Goal: Information Seeking & Learning: Learn about a topic

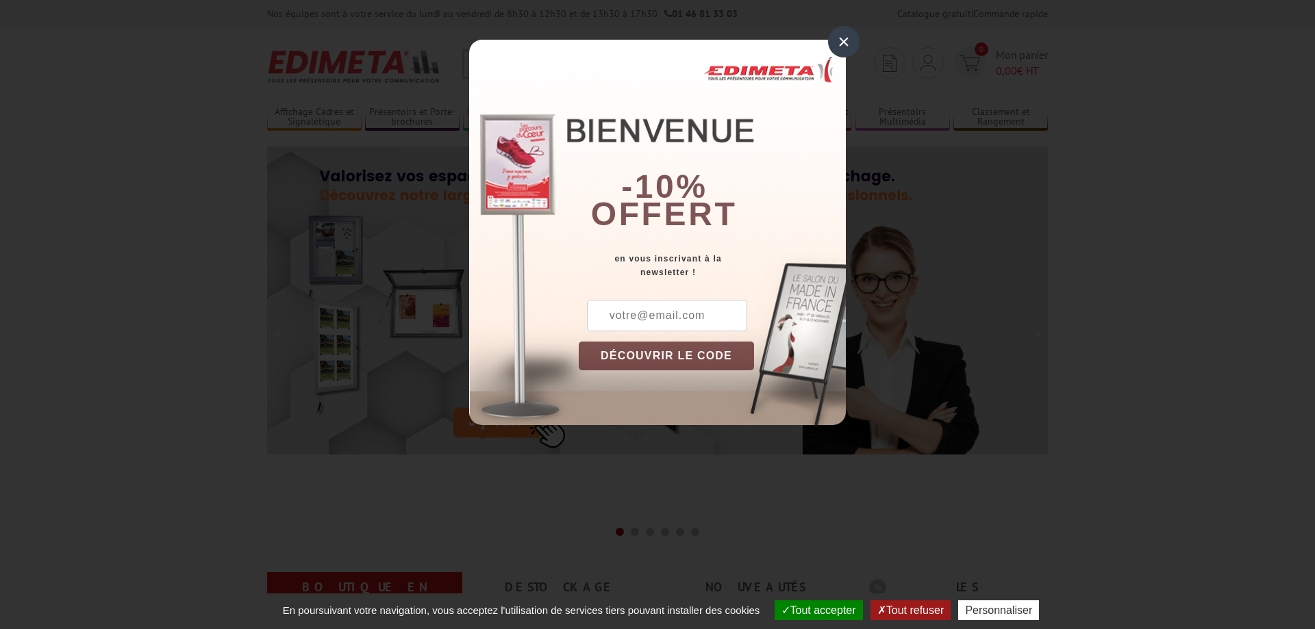
click at [844, 42] on div "×" at bounding box center [843, 41] width 31 height 31
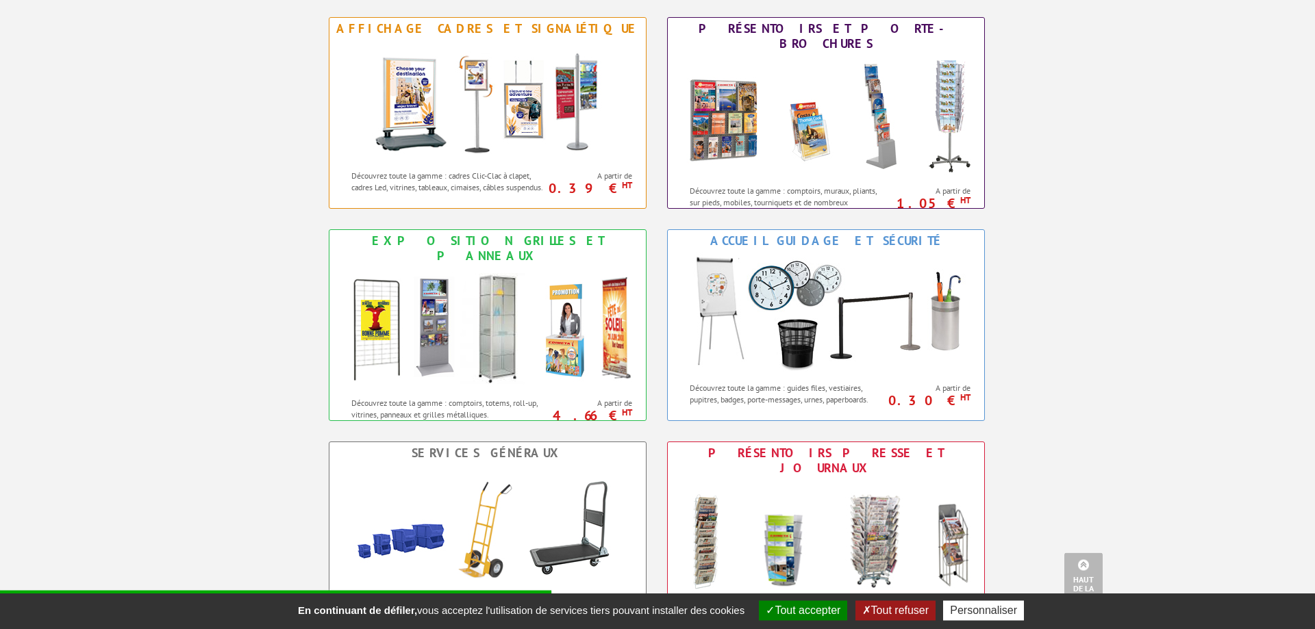
scroll to position [629, 0]
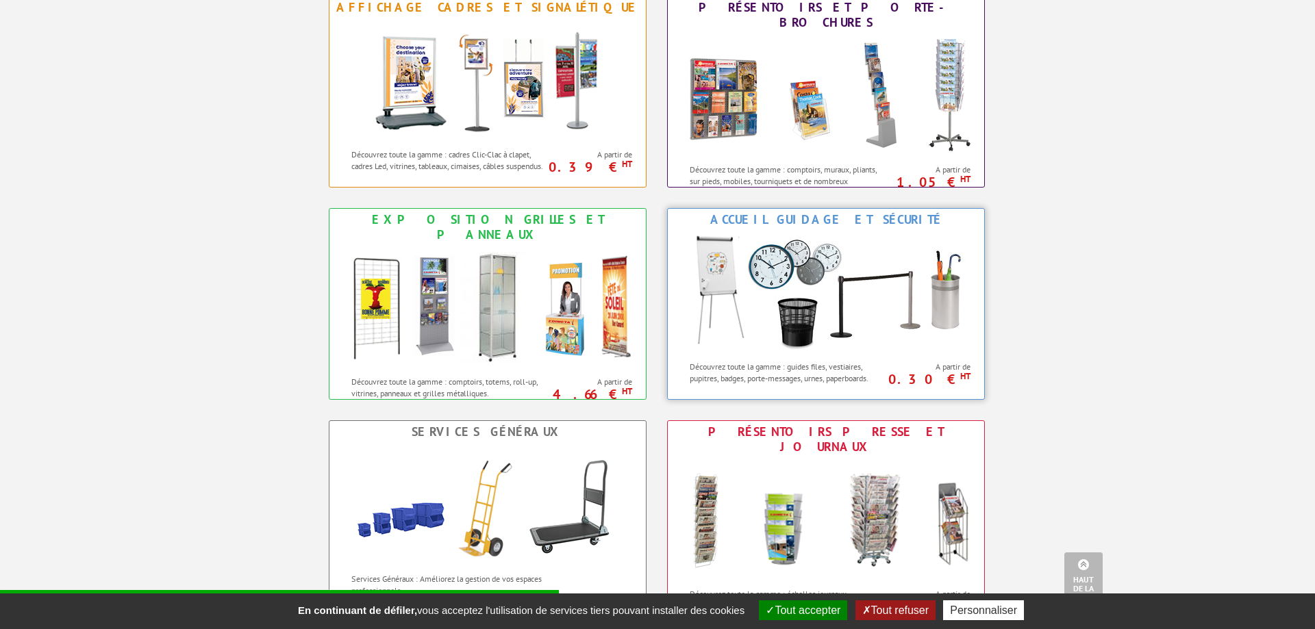
click at [796, 273] on img at bounding box center [825, 292] width 301 height 123
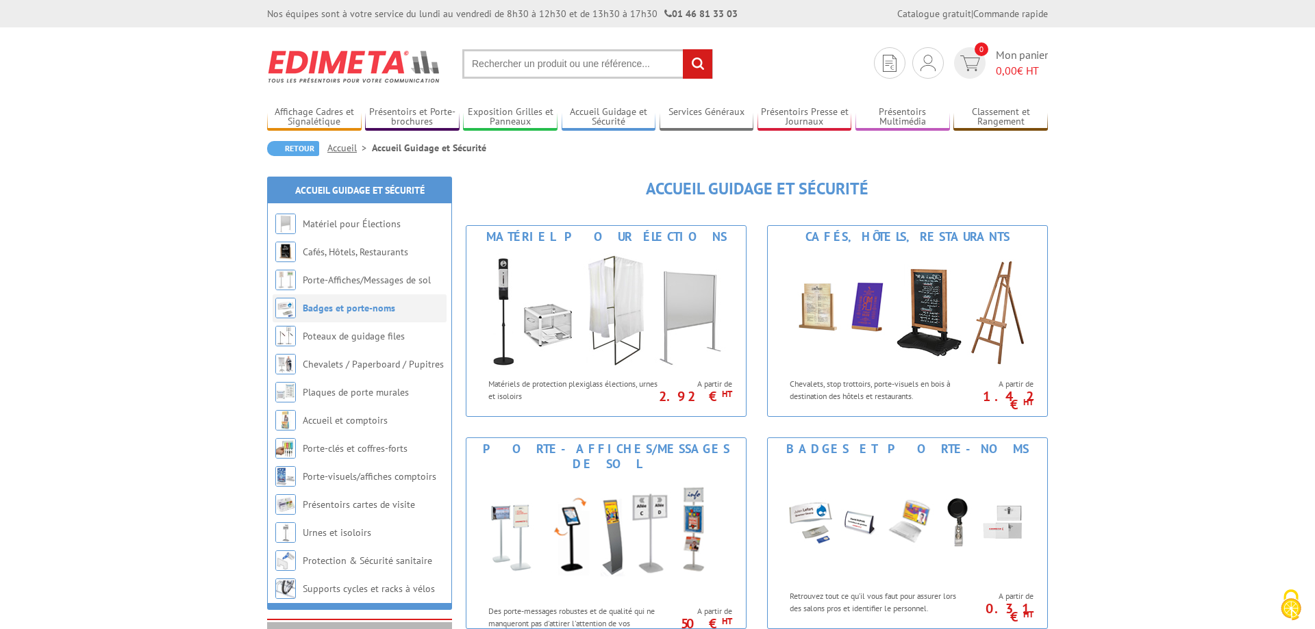
click at [333, 305] on link "Badges et porte-noms" at bounding box center [349, 308] width 92 height 12
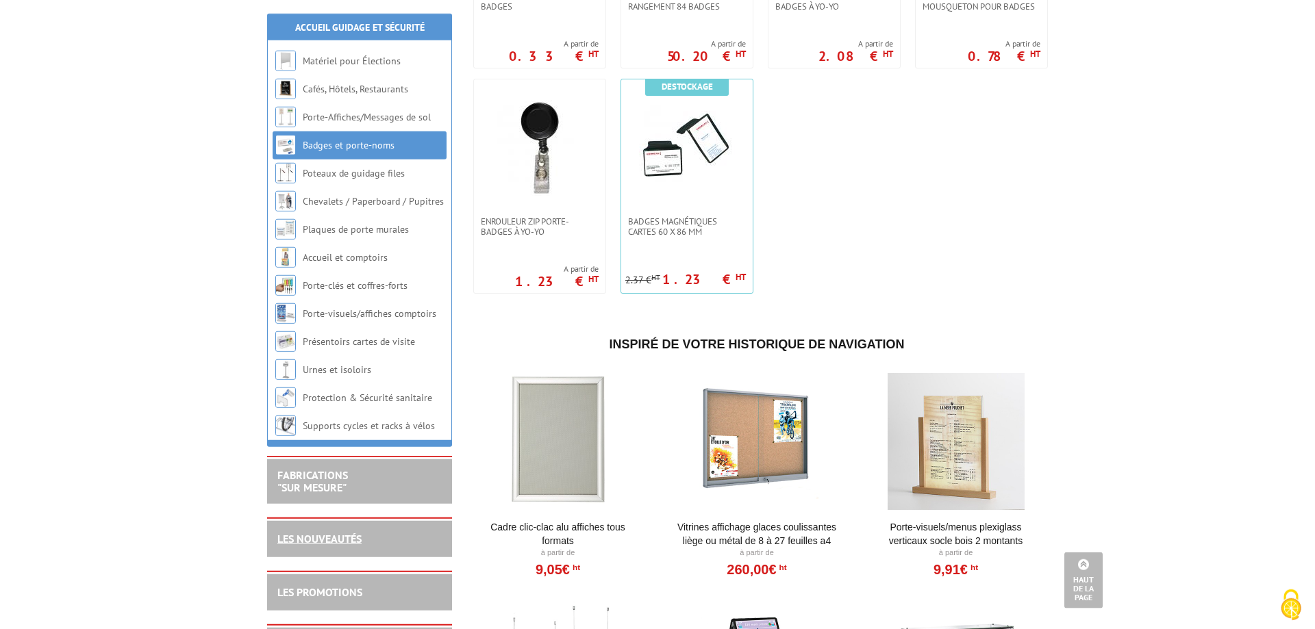
scroll to position [768, 0]
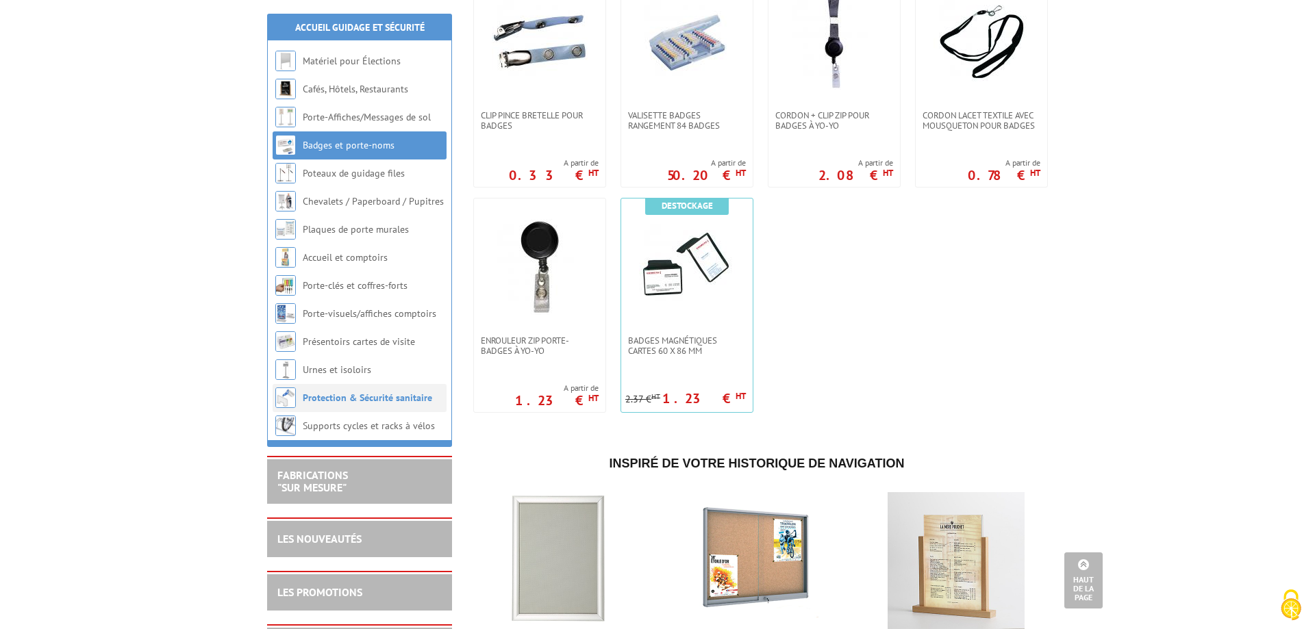
click at [329, 400] on link "Protection & Sécurité sanitaire" at bounding box center [367, 398] width 129 height 12
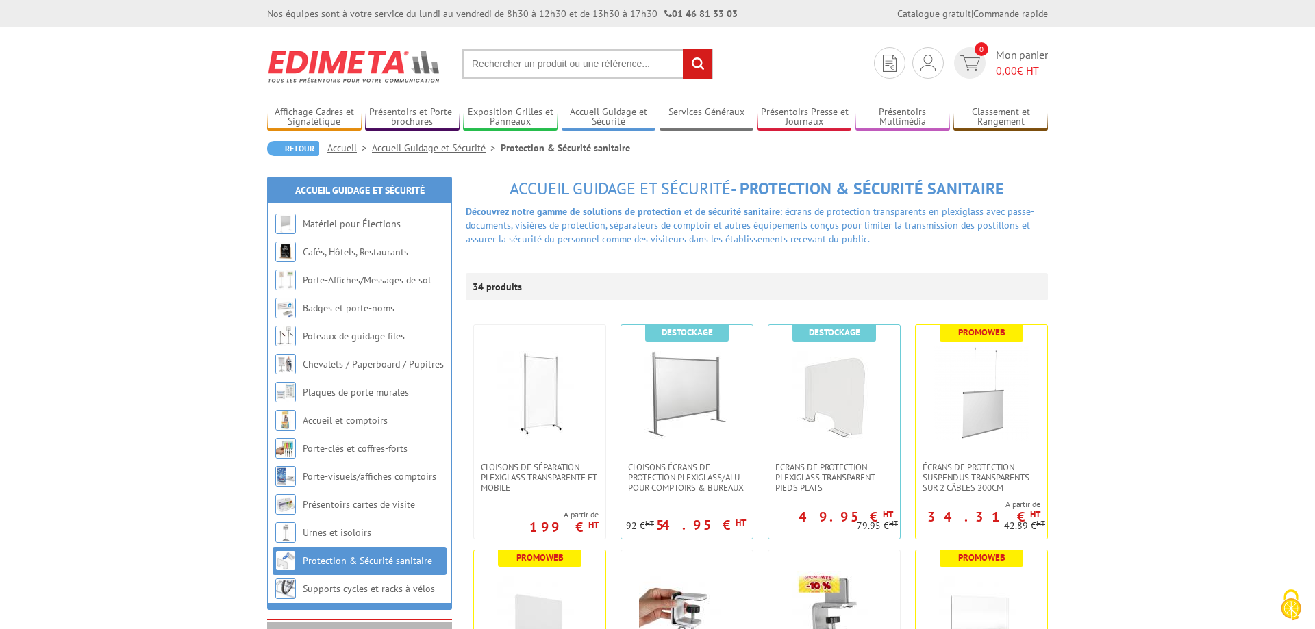
click at [505, 62] on input "text" at bounding box center [587, 63] width 251 height 29
type input "signalétique au sol"
click at [683, 49] on input "rechercher" at bounding box center [697, 63] width 29 height 29
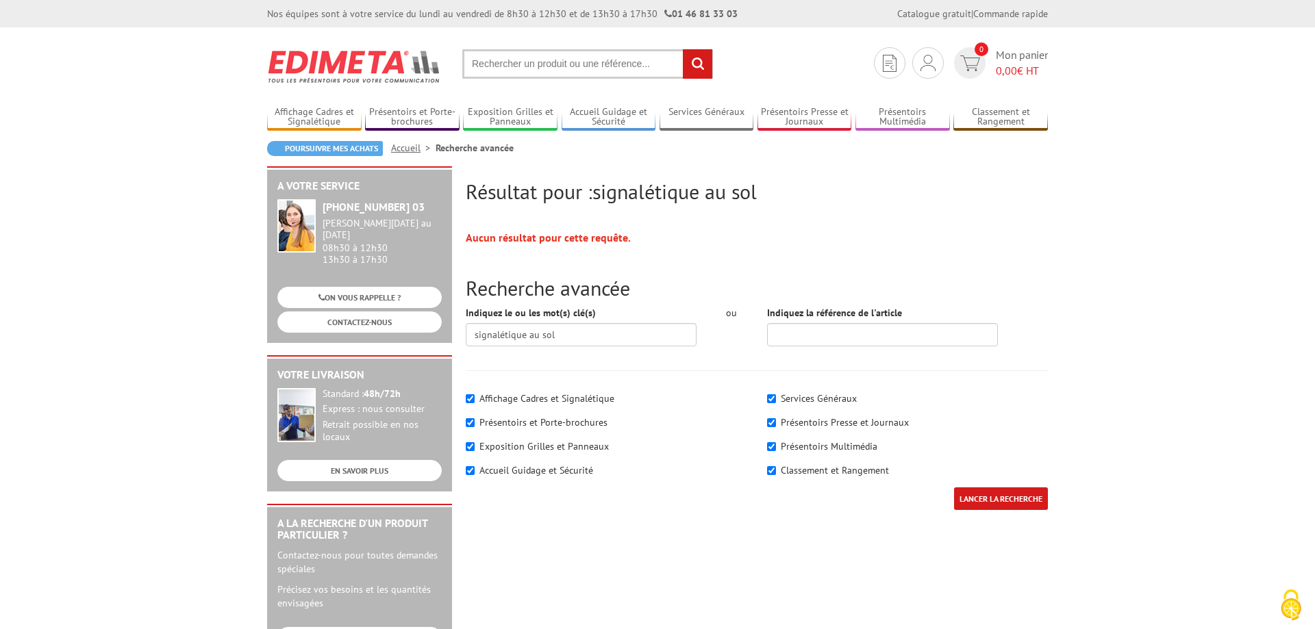
click at [557, 470] on label "Accueil Guidage et Sécurité" at bounding box center [536, 470] width 114 height 12
click at [475, 470] on input"] "Accueil Guidage et Sécurité" at bounding box center [470, 470] width 9 height 9
click at [473, 472] on input"] "Accueil Guidage et Sécurité" at bounding box center [470, 470] width 9 height 9
checkbox input"] "true"
click at [473, 403] on input"] "Affichage Cadres et Signalétique" at bounding box center [470, 398] width 9 height 9
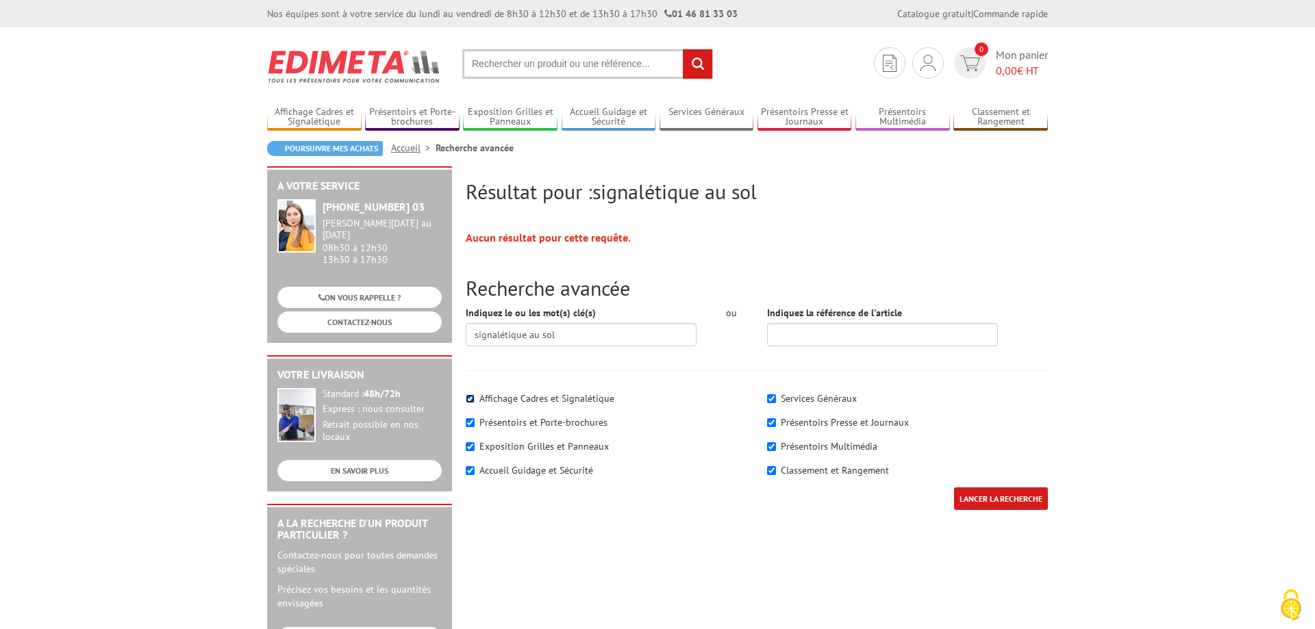
checkbox input"] "false"
click at [470, 422] on input"] "Présentoirs et Porte-brochures" at bounding box center [470, 422] width 9 height 9
checkbox input"] "false"
click at [470, 450] on input"] "Exposition Grilles et Panneaux" at bounding box center [470, 446] width 9 height 9
checkbox input"] "false"
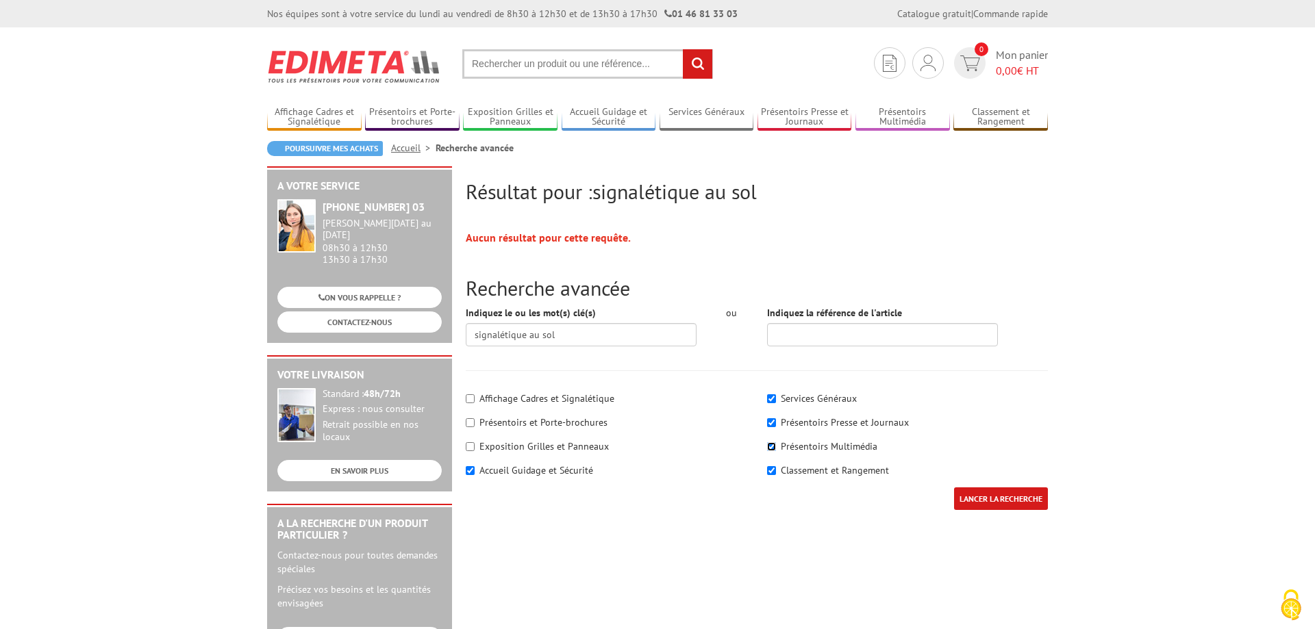
click at [776, 449] on input"] "Présentoirs Multimédia" at bounding box center [771, 446] width 9 height 9
checkbox input"] "false"
click at [773, 426] on input"] "Présentoirs Presse et Journaux" at bounding box center [771, 422] width 9 height 9
checkbox input"] "false"
click at [773, 403] on input"] "Services Généraux" at bounding box center [771, 398] width 9 height 9
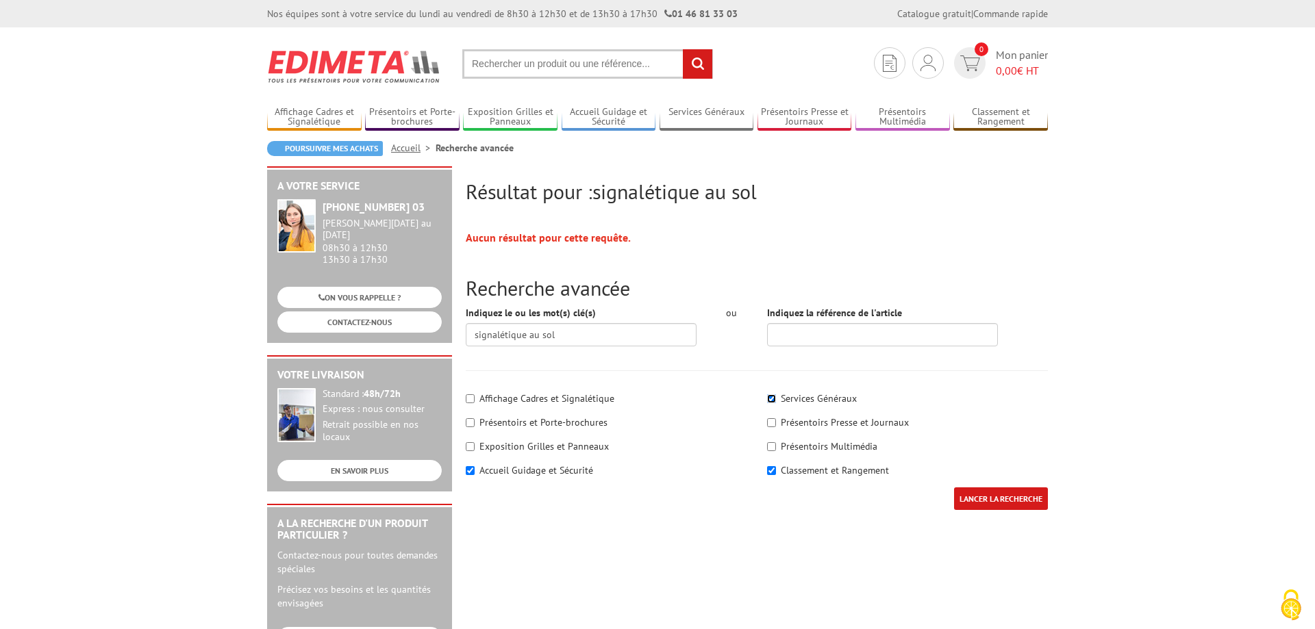
checkbox input"] "false"
click at [772, 472] on input"] "Classement et Rangement" at bounding box center [771, 470] width 9 height 9
checkbox input"] "false"
click at [1007, 503] on input "LANCER LA RECHERCHE" at bounding box center [1001, 499] width 94 height 23
click at [1005, 499] on input "LANCER LA RECHERCHE" at bounding box center [1001, 499] width 94 height 23
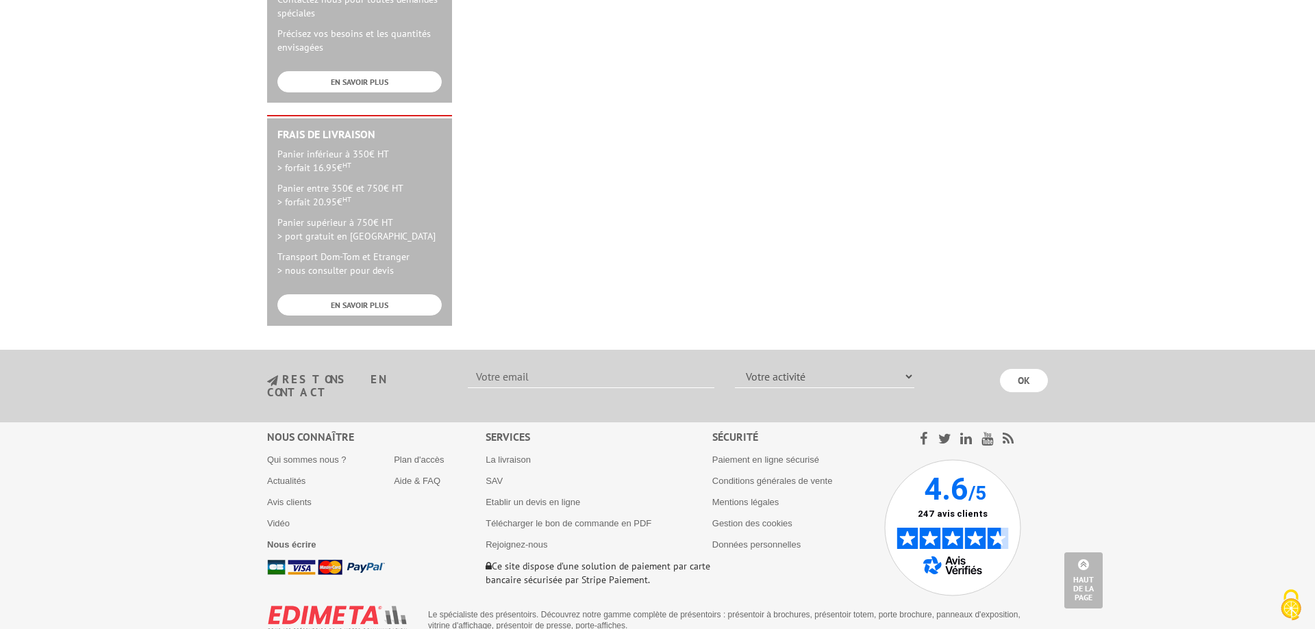
scroll to position [365, 0]
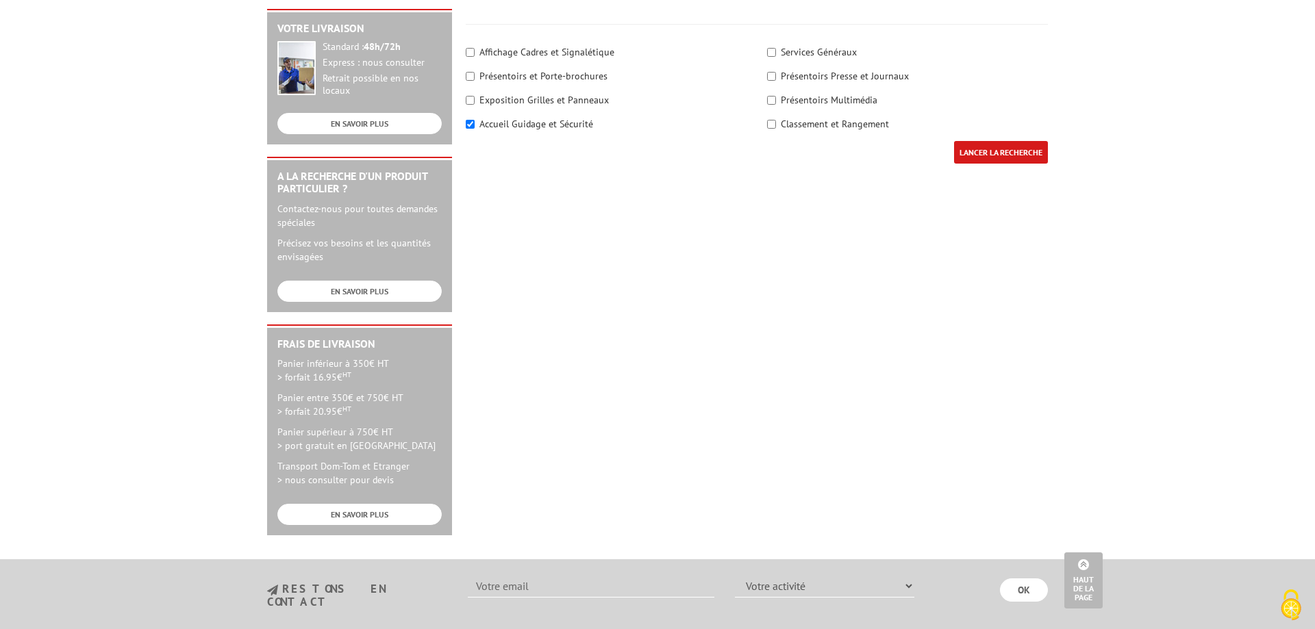
click at [512, 118] on label "Accueil Guidage et Sécurité" at bounding box center [536, 124] width 114 height 12
click at [475, 120] on input"] "Accueil Guidage et Sécurité" at bounding box center [470, 124] width 9 height 9
click at [511, 118] on label "Accueil Guidage et Sécurité" at bounding box center [536, 124] width 114 height 12
click at [475, 120] on input"] "Accueil Guidage et Sécurité" at bounding box center [470, 124] width 9 height 9
checkbox input"] "true"
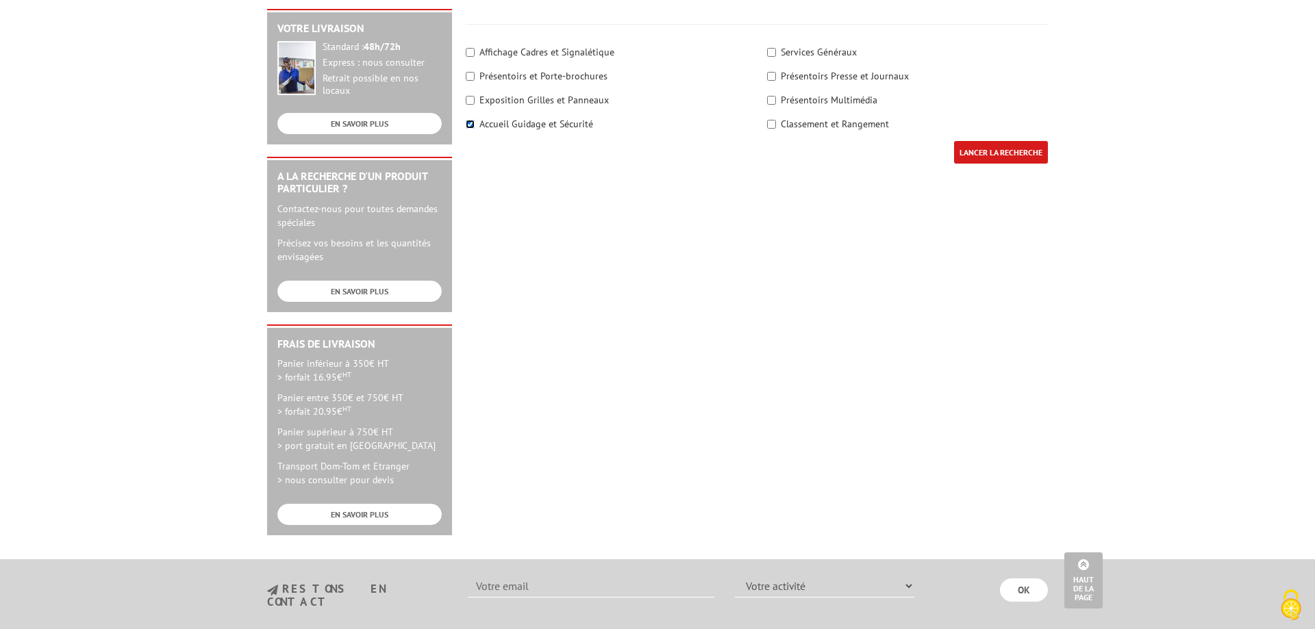
scroll to position [16, 0]
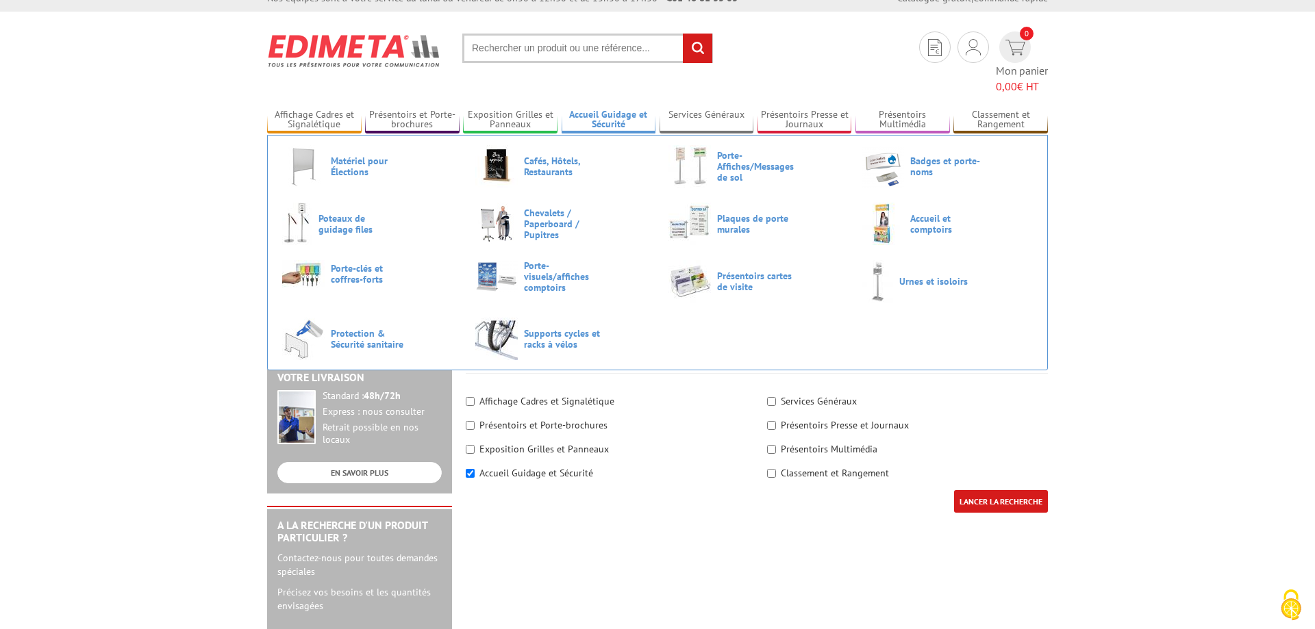
click at [601, 109] on link "Accueil Guidage et Sécurité" at bounding box center [609, 120] width 94 height 23
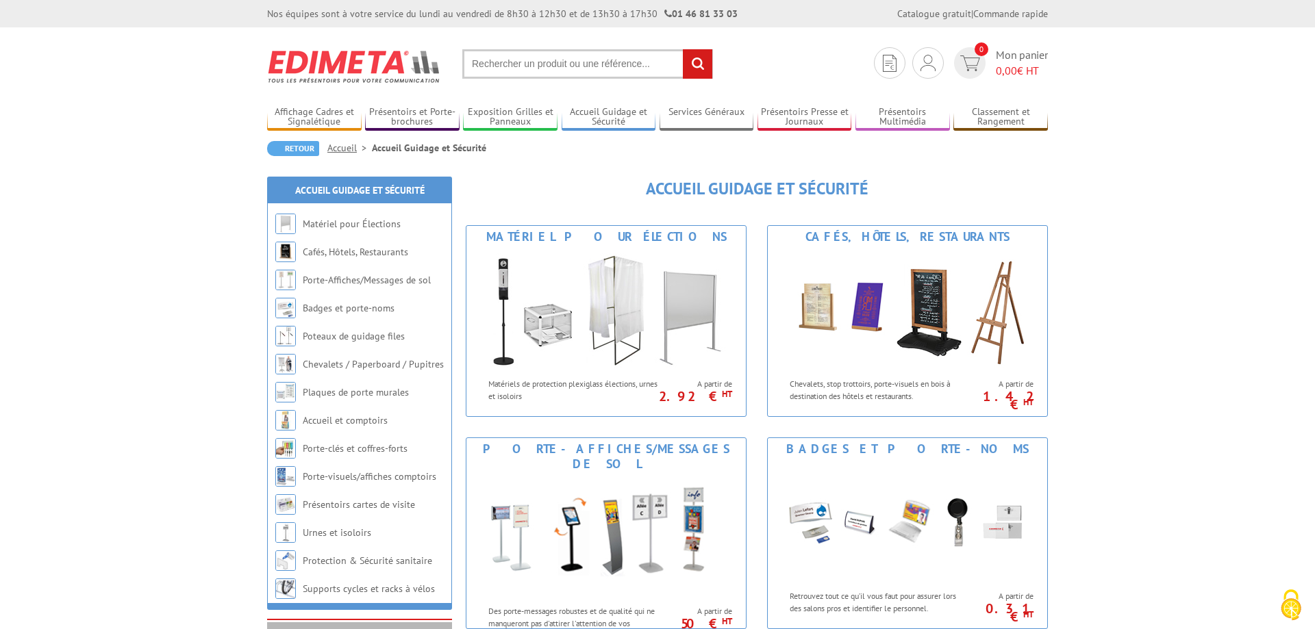
click at [483, 64] on input "text" at bounding box center [587, 63] width 251 height 29
type input "zone de confidentialité"
click at [683, 49] on input "rechercher" at bounding box center [697, 63] width 29 height 29
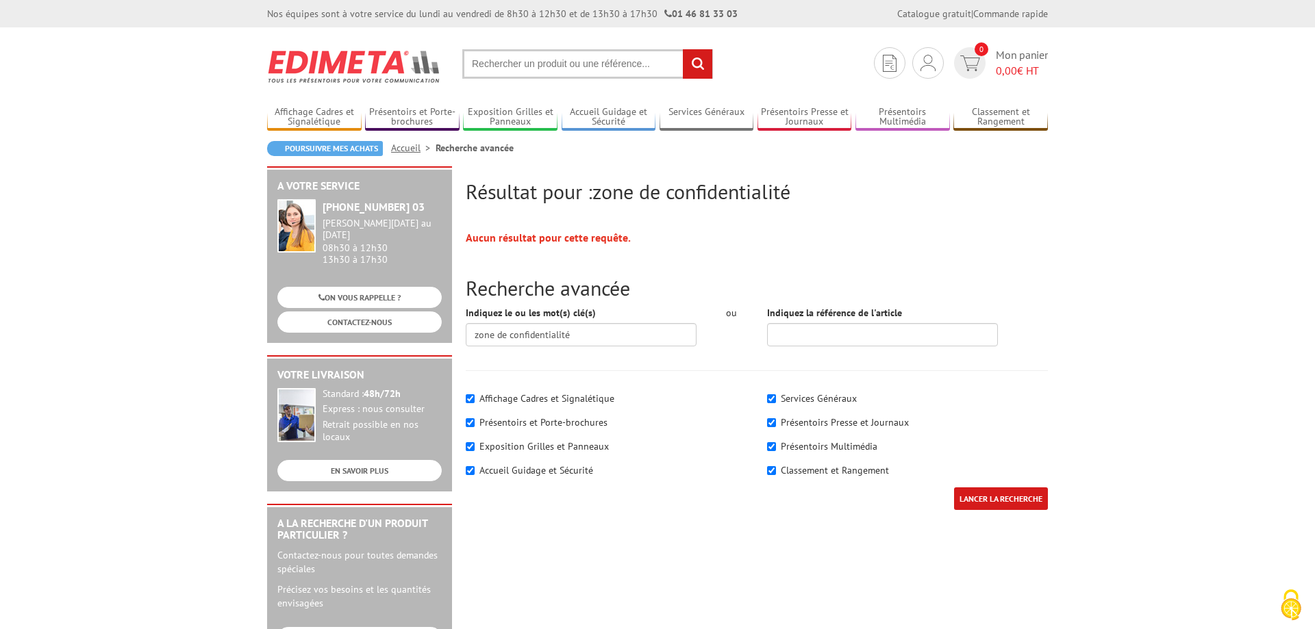
click at [988, 503] on input "LANCER LA RECHERCHE" at bounding box center [1001, 499] width 94 height 23
click at [427, 114] on link "Présentoirs et Porte-brochures" at bounding box center [412, 117] width 94 height 23
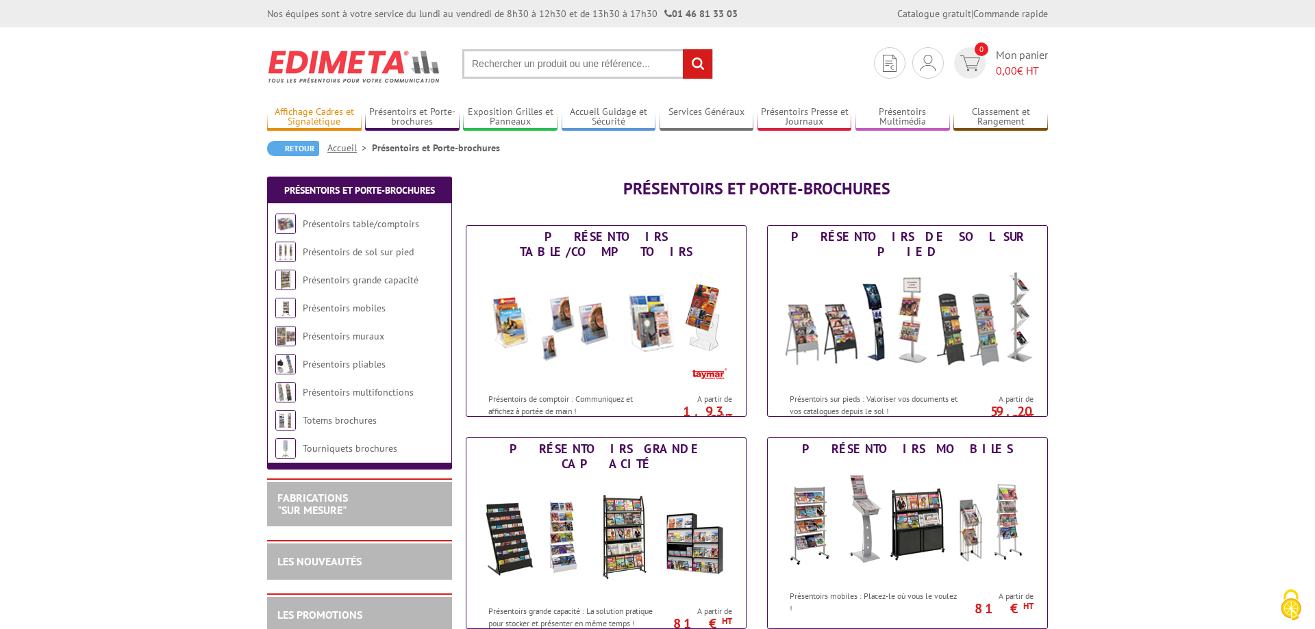
click at [316, 111] on link "Affichage Cadres et Signalétique" at bounding box center [314, 117] width 94 height 23
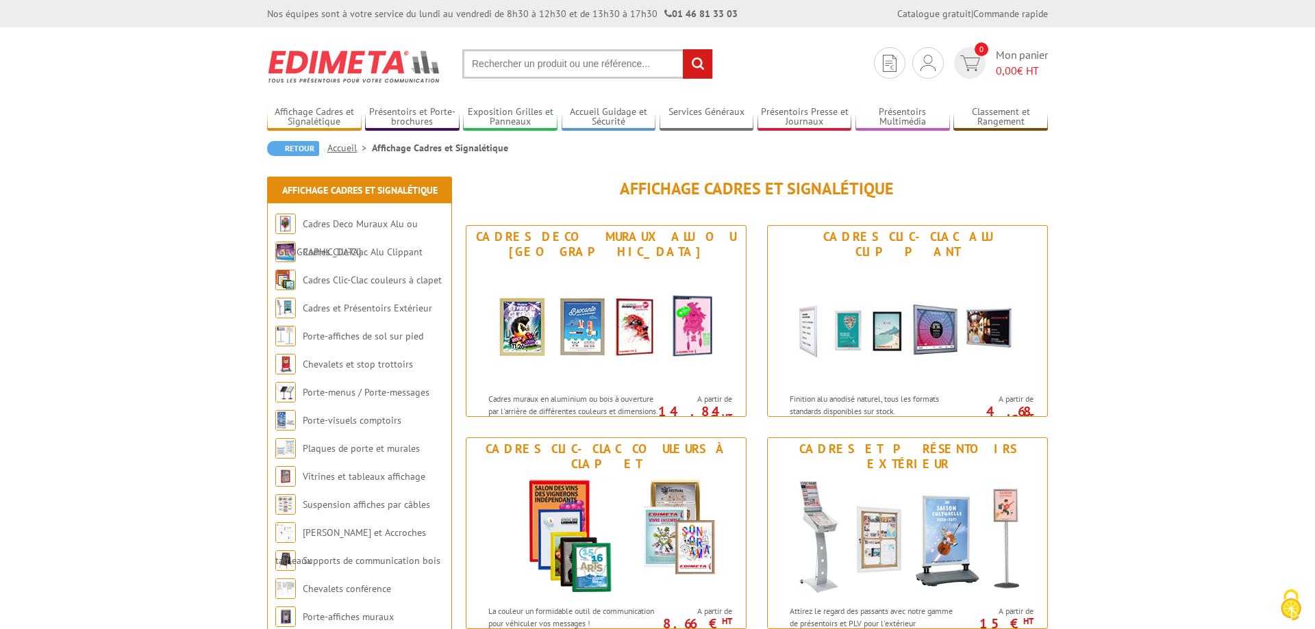
click at [500, 70] on input "text" at bounding box center [587, 63] width 251 height 29
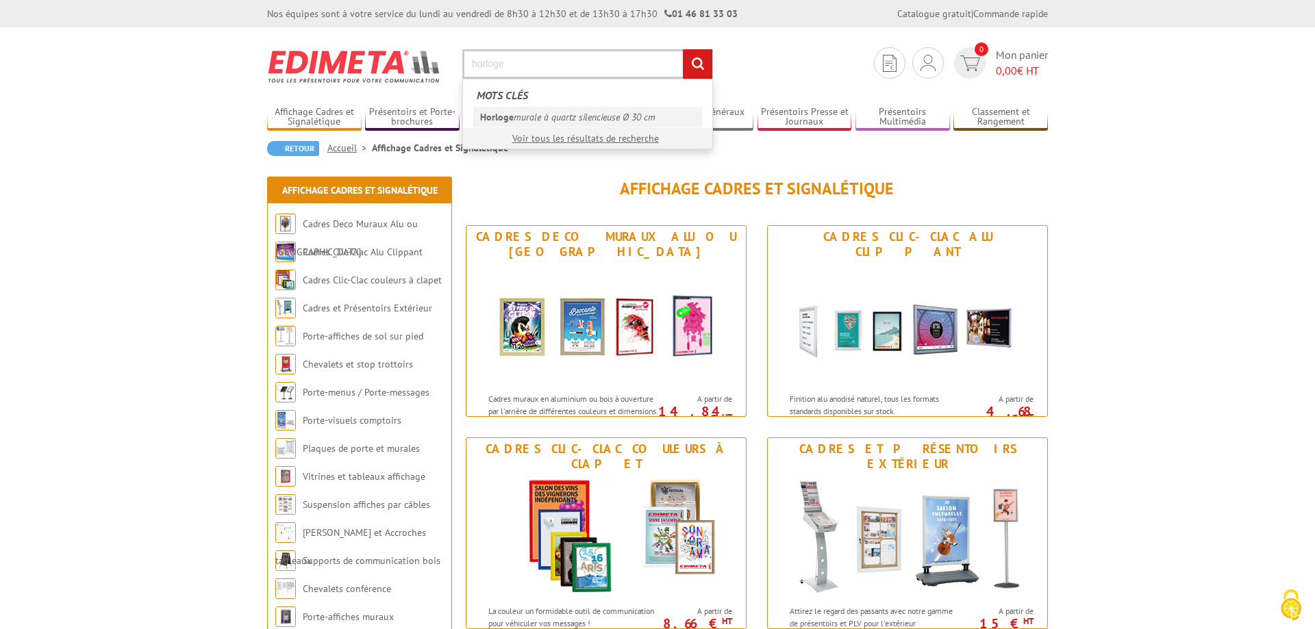
type input "horloge"
click at [511, 113] on em "Horloge" at bounding box center [497, 117] width 34 height 12
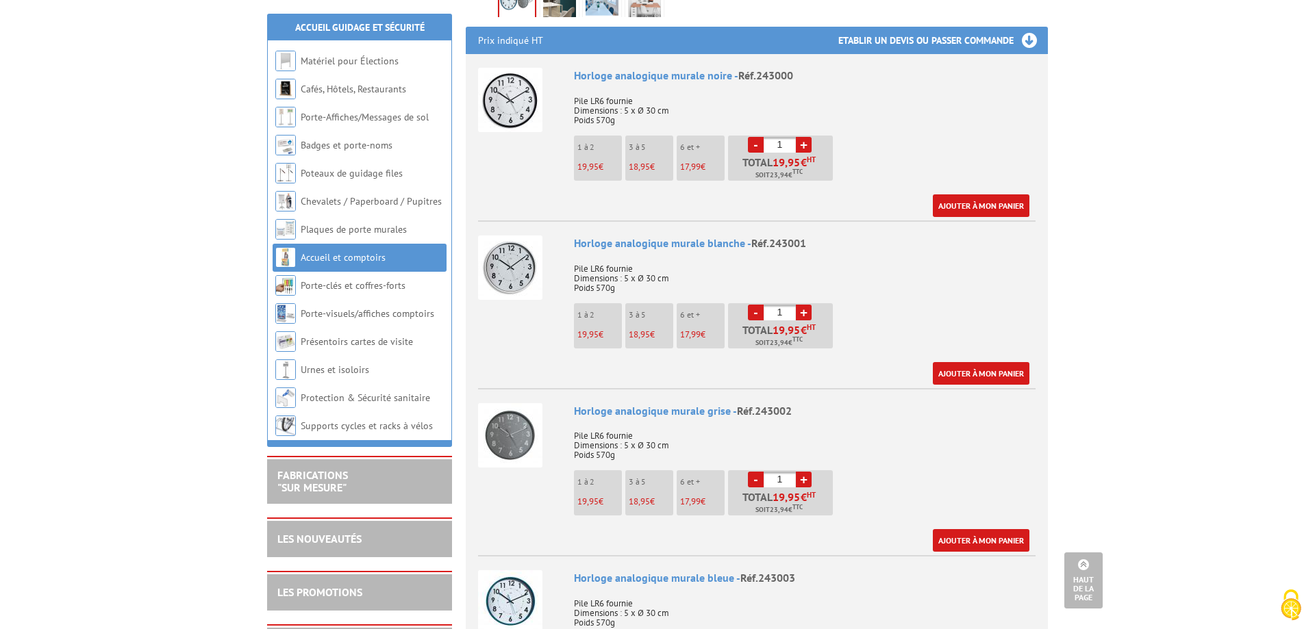
scroll to position [419, 0]
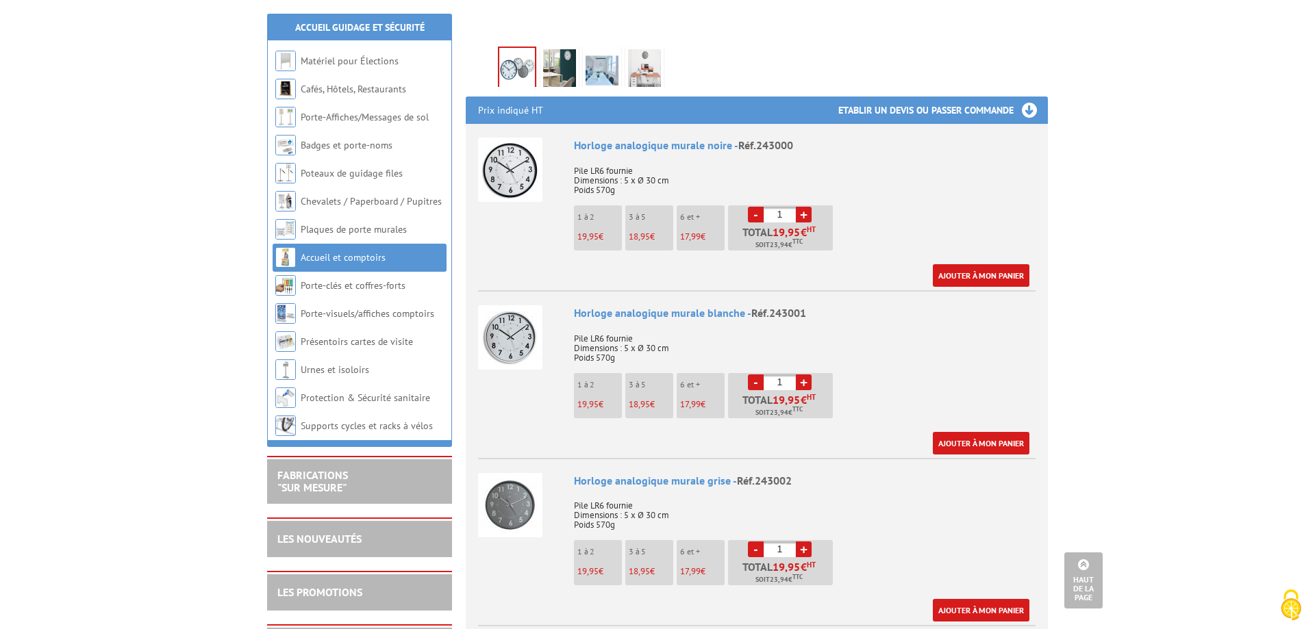
click at [499, 171] on img at bounding box center [510, 170] width 64 height 64
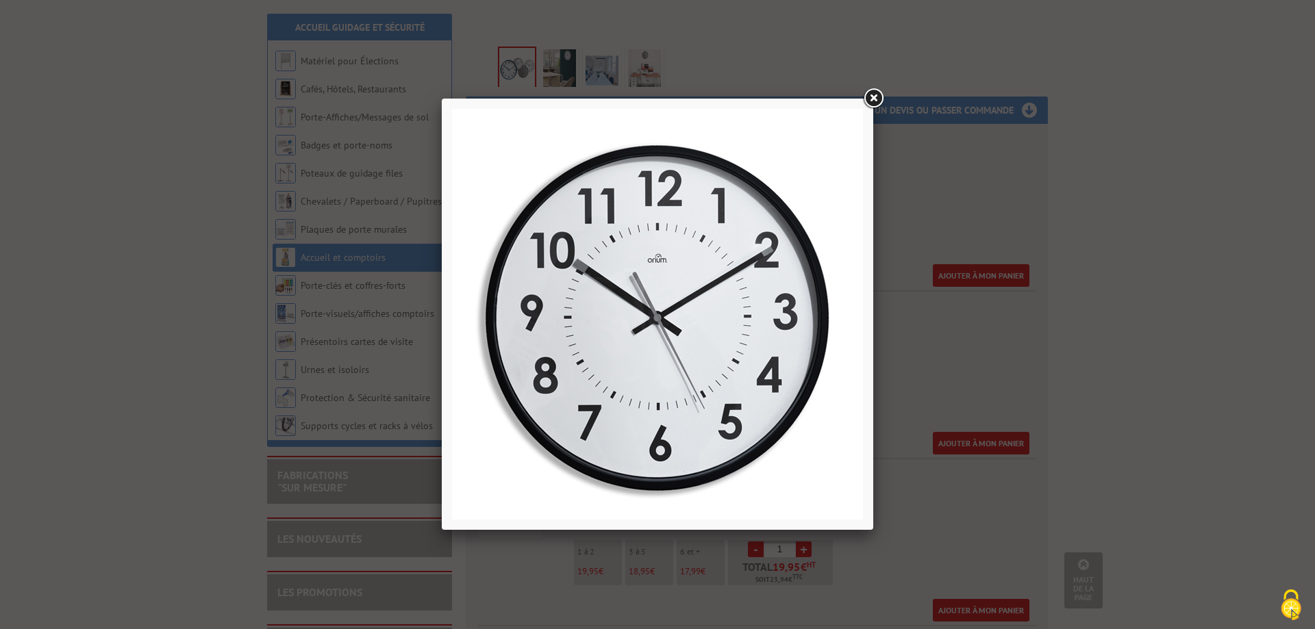
click at [872, 97] on link at bounding box center [873, 98] width 25 height 25
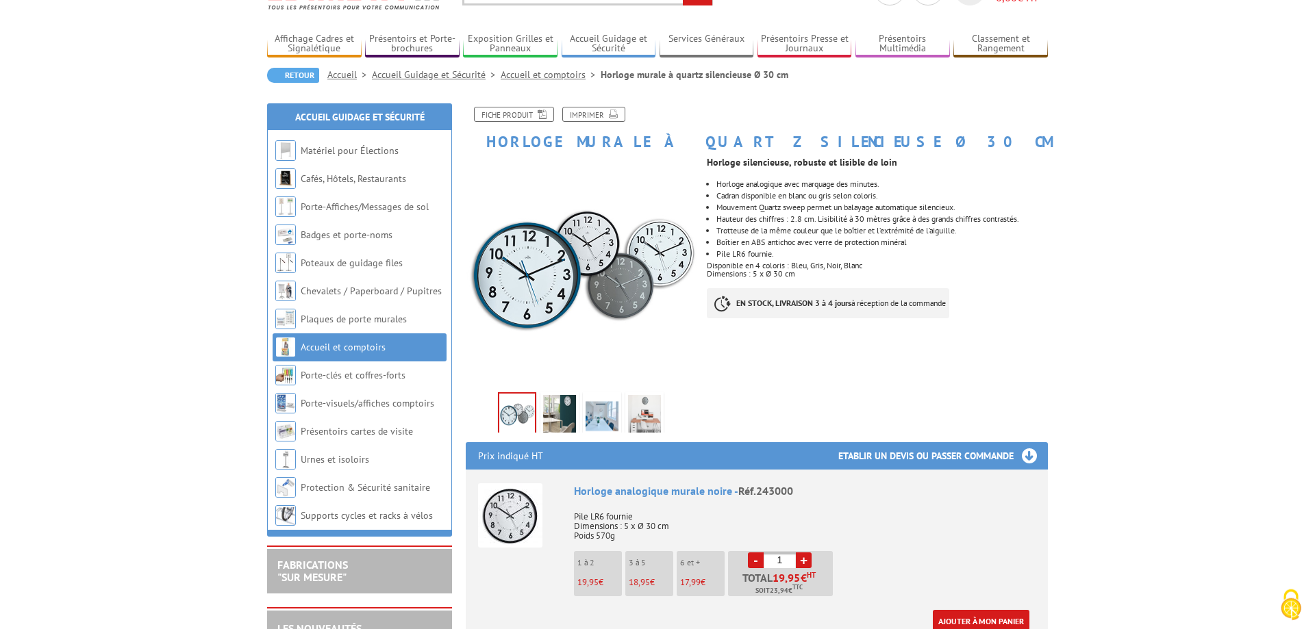
scroll to position [0, 0]
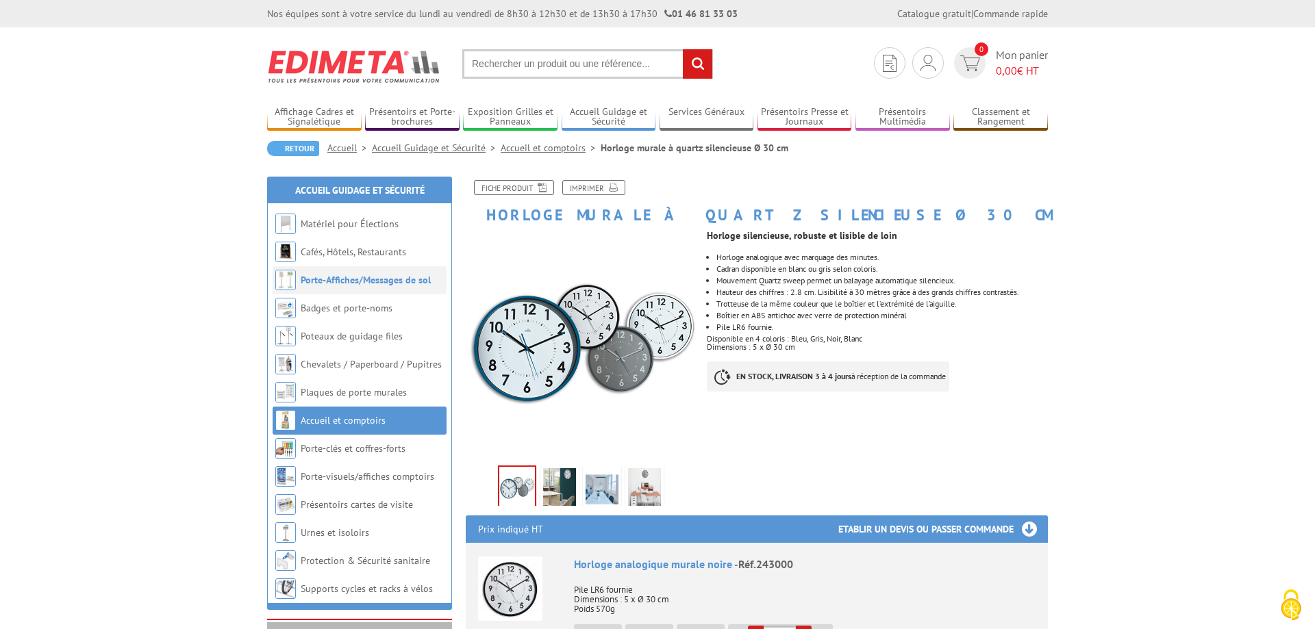
click at [339, 277] on link "Porte-Affiches/Messages de sol" at bounding box center [366, 280] width 130 height 12
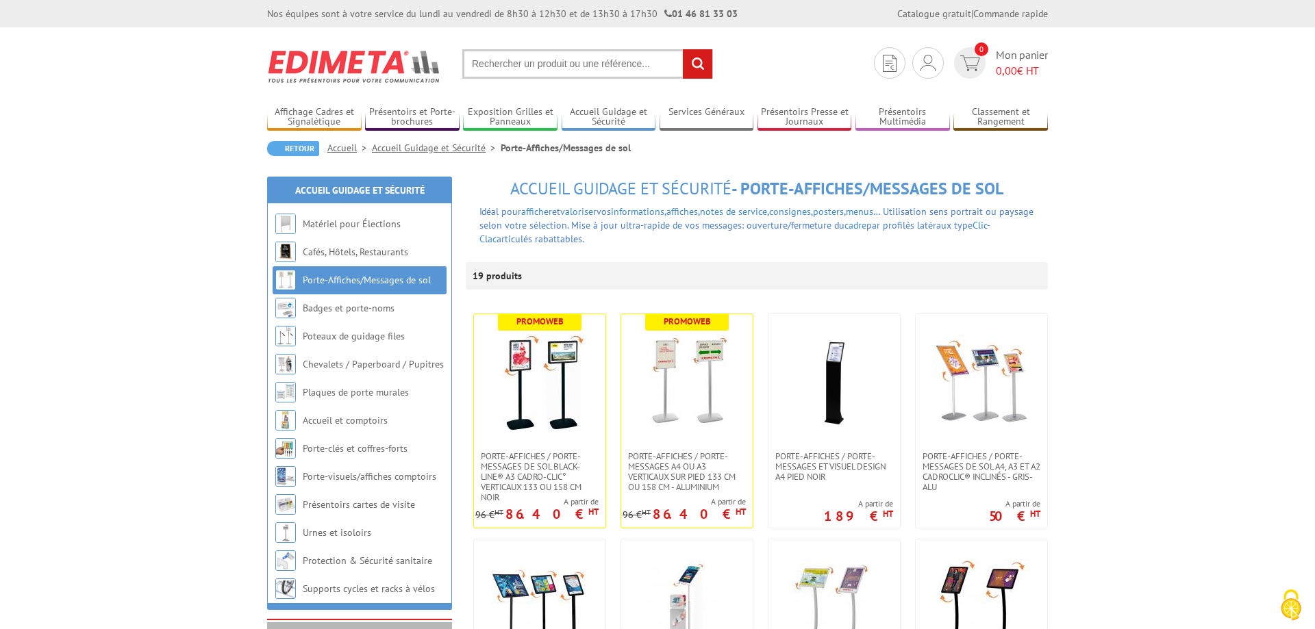
click at [581, 58] on input "text" at bounding box center [587, 63] width 251 height 29
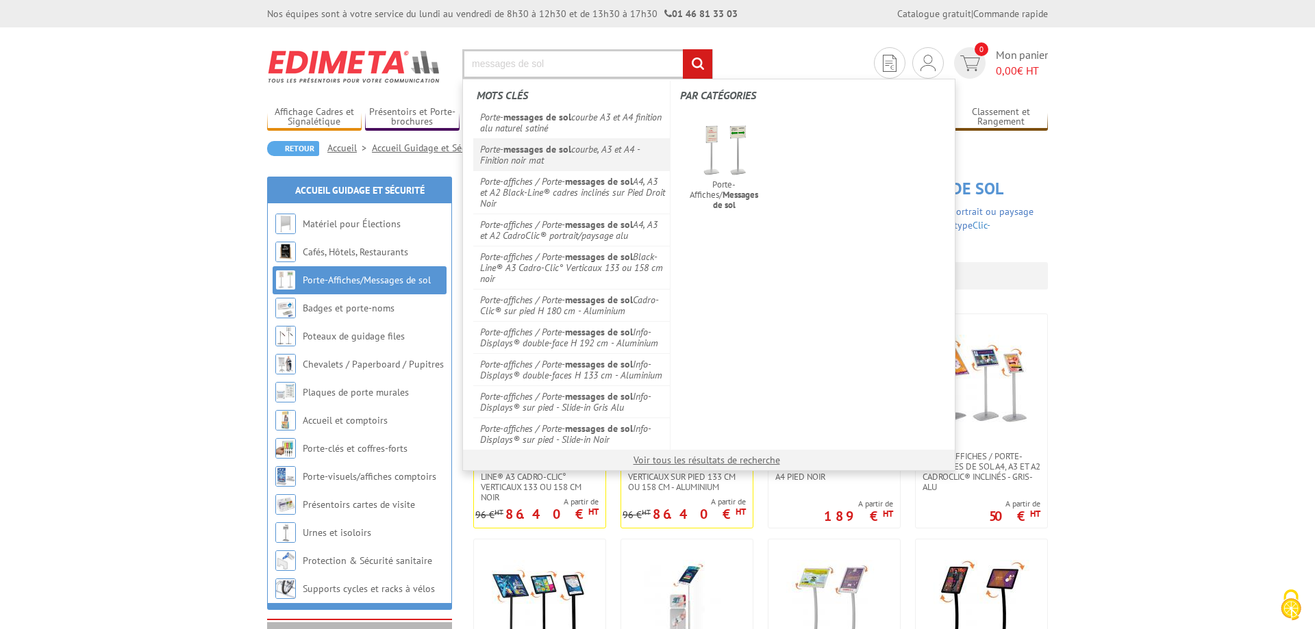
type input "messages de sol"
click at [556, 152] on em "messages de sol" at bounding box center [537, 149] width 68 height 12
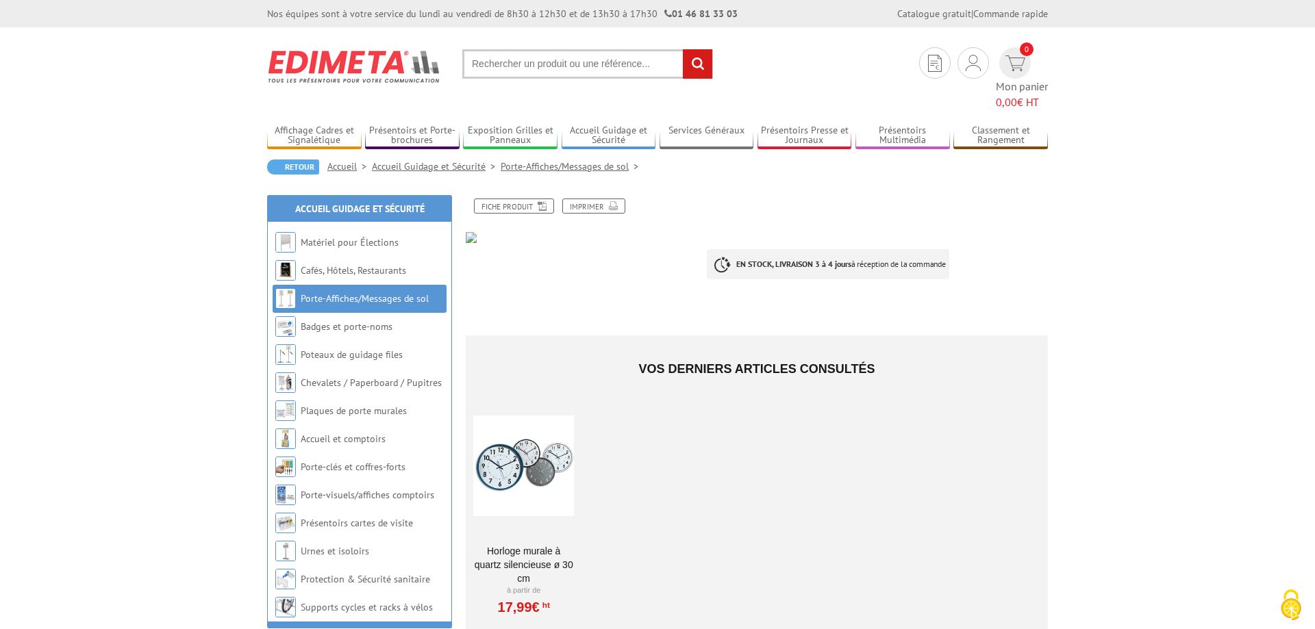
click at [498, 67] on input "text" at bounding box center [587, 63] width 251 height 29
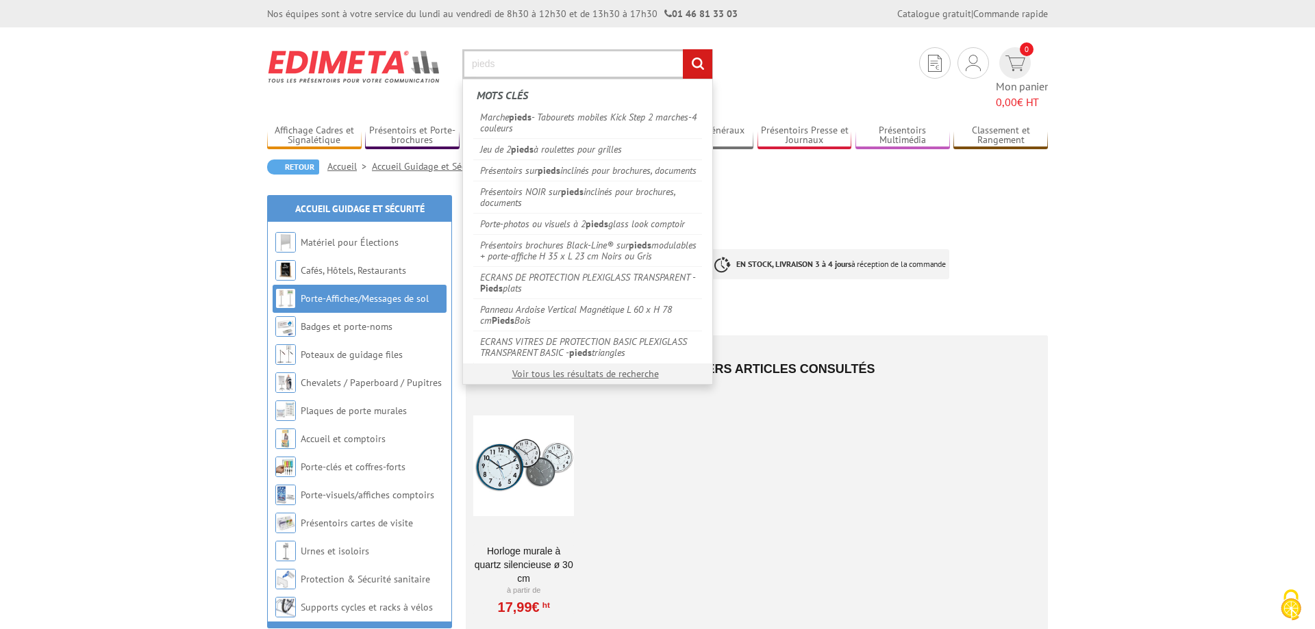
type input "pieds"
click at [683, 49] on input "rechercher" at bounding box center [697, 63] width 29 height 29
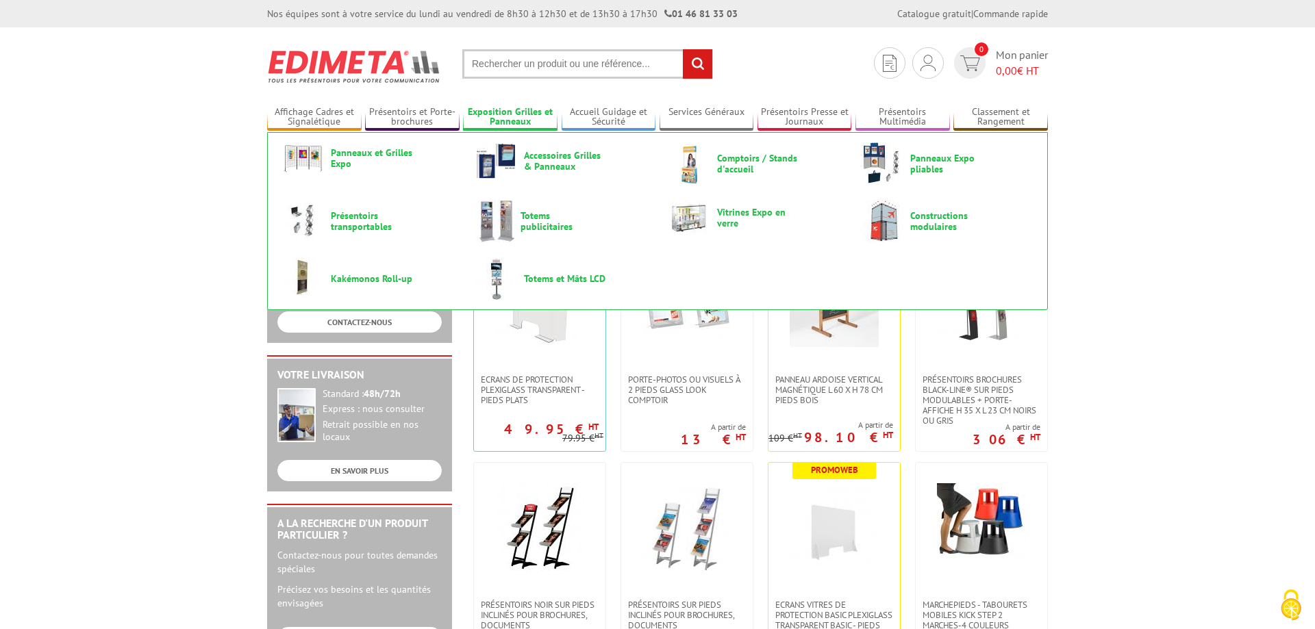
click at [514, 114] on link "Exposition Grilles et Panneaux" at bounding box center [510, 117] width 94 height 23
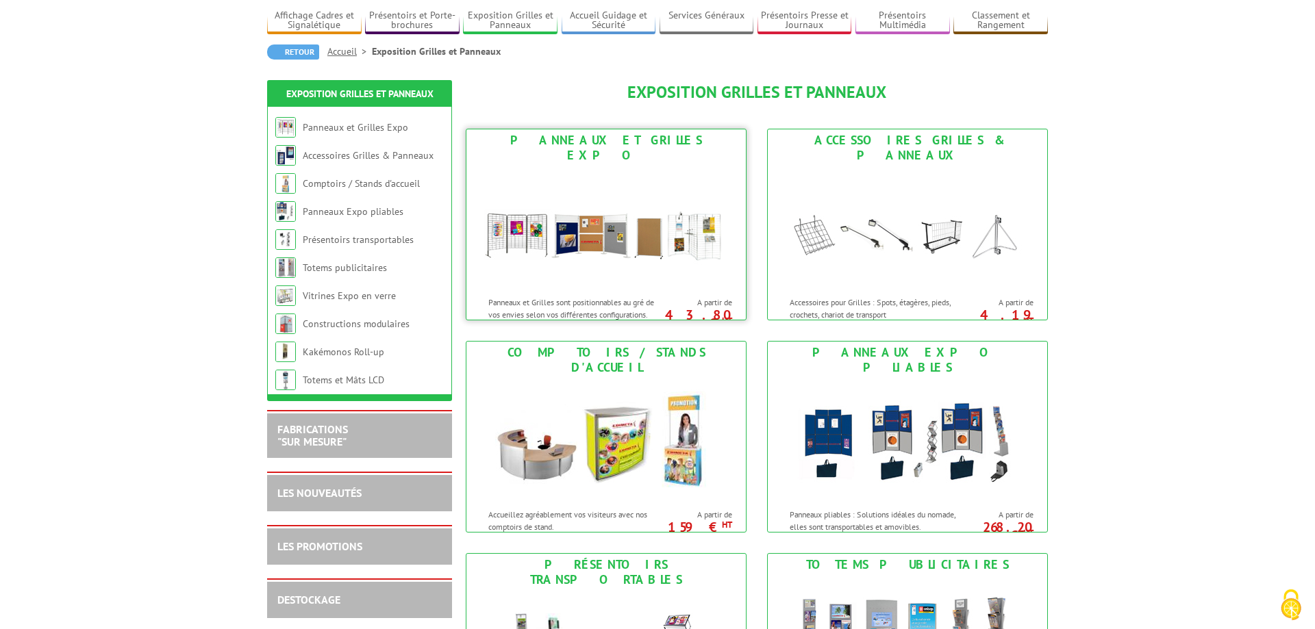
scroll to position [210, 0]
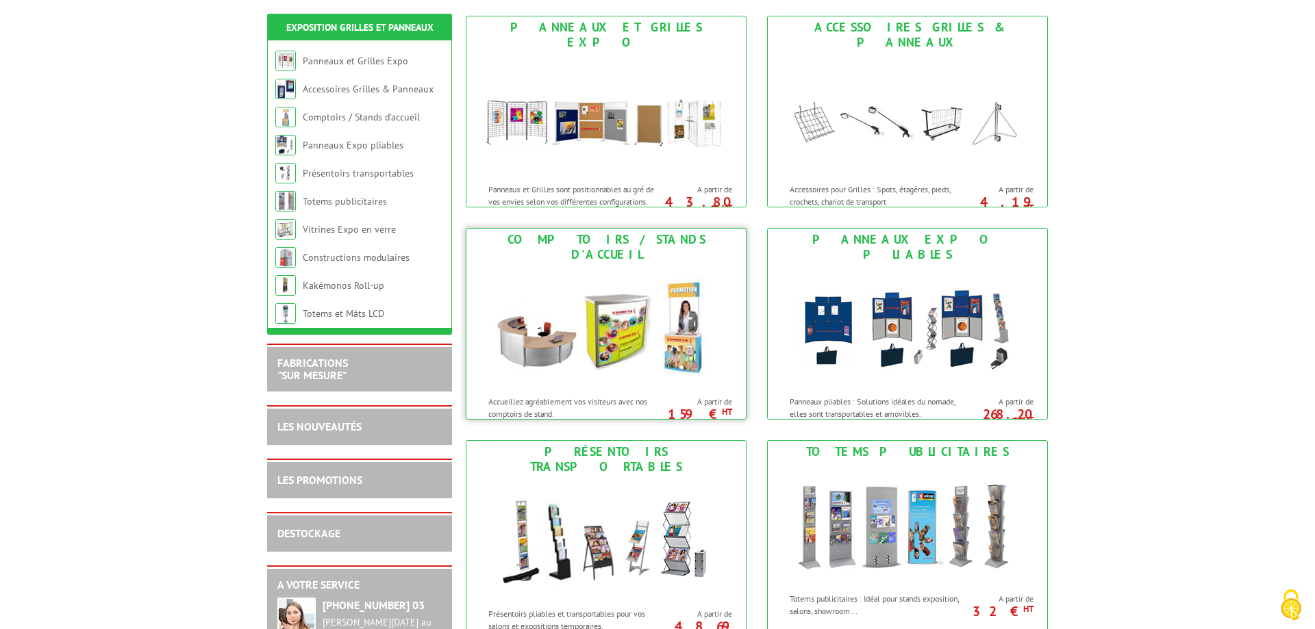
click at [550, 323] on img at bounding box center [605, 327] width 253 height 123
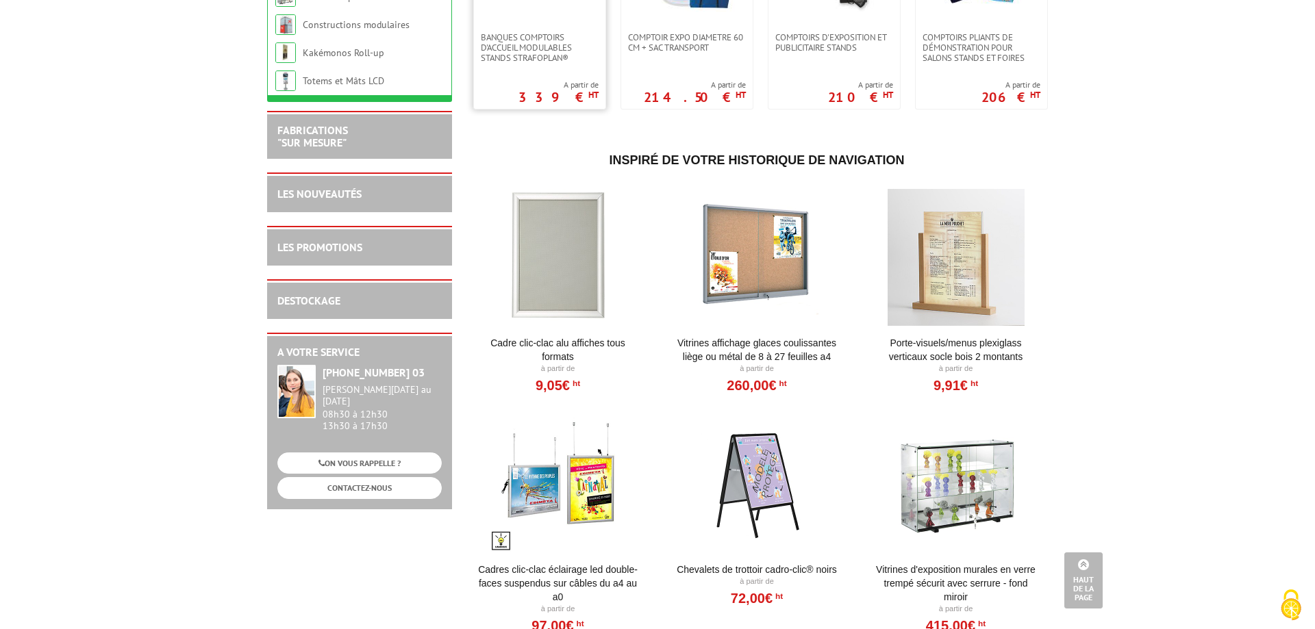
scroll to position [47, 0]
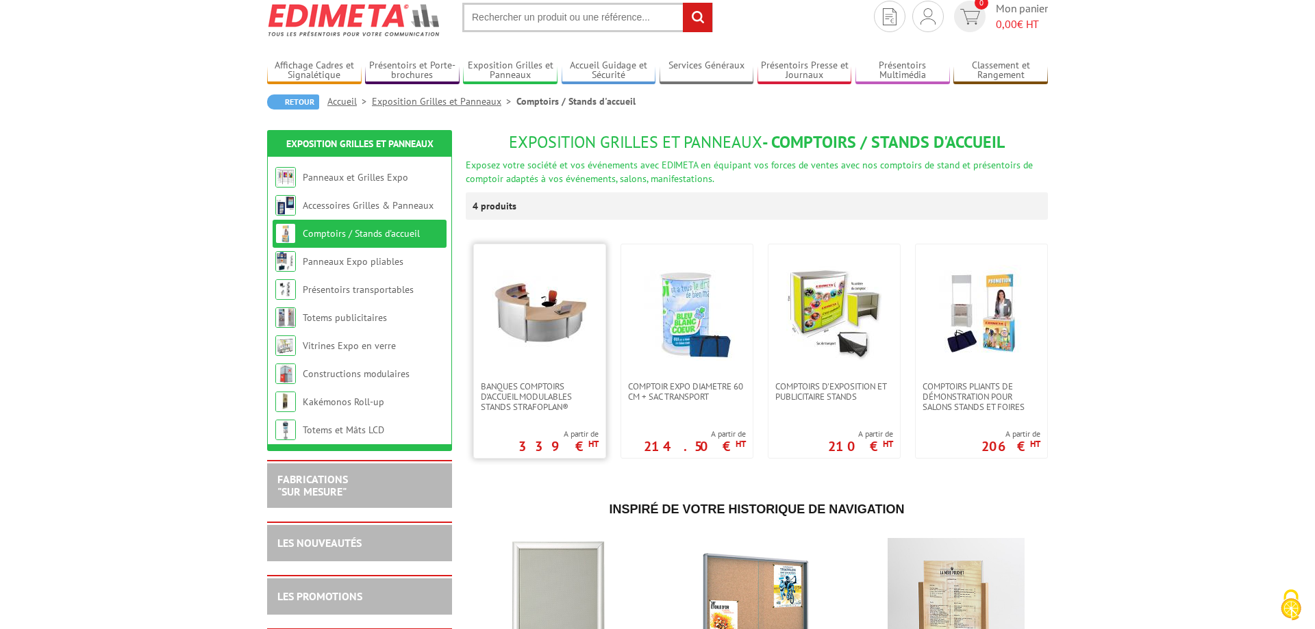
click at [553, 313] on img at bounding box center [540, 313] width 96 height 96
